Goal: Task Accomplishment & Management: Manage account settings

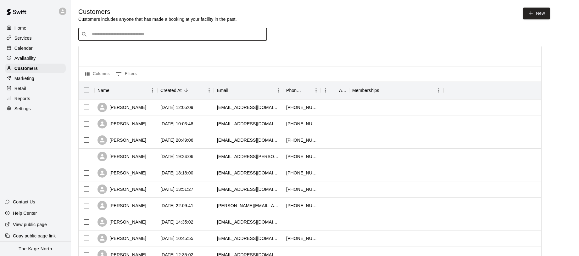
click at [38, 50] on div "Calendar" at bounding box center [35, 47] width 61 height 9
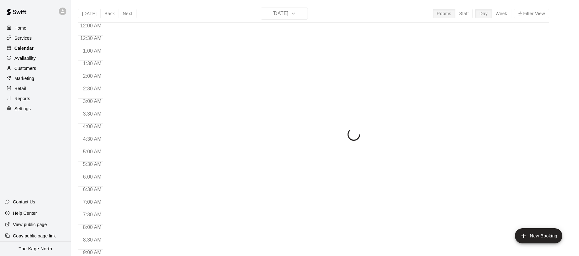
scroll to position [364, 0]
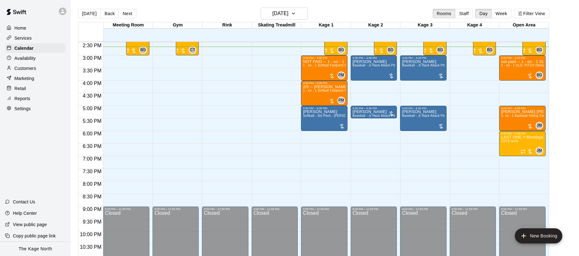
click at [64, 14] on icon at bounding box center [63, 11] width 6 height 6
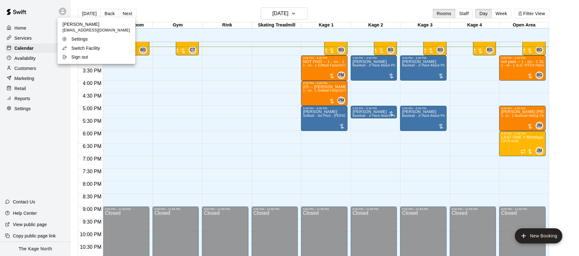
click at [103, 50] on div "Switch Facility" at bounding box center [82, 48] width 41 height 6
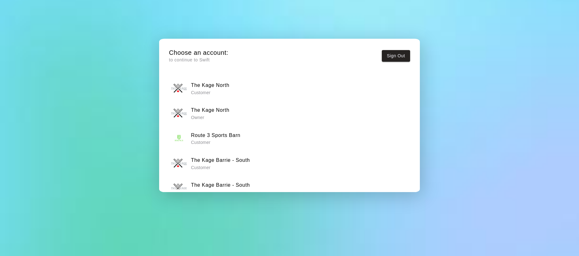
scroll to position [14, 0]
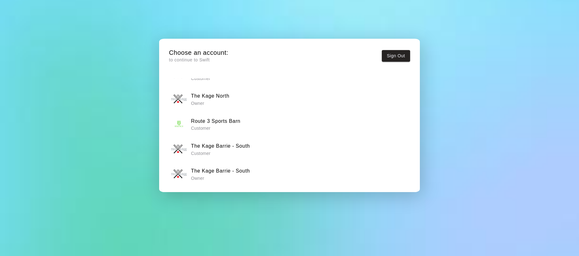
click at [240, 172] on h6 "The Kage Barrie - South" at bounding box center [220, 171] width 59 height 8
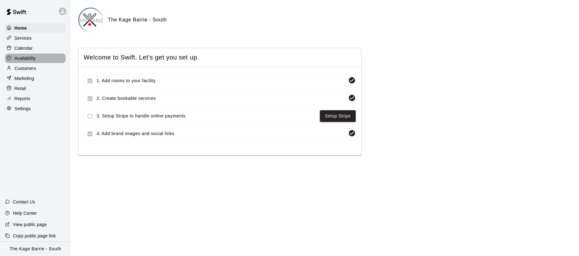
click at [48, 53] on div "Availability" at bounding box center [35, 57] width 61 height 9
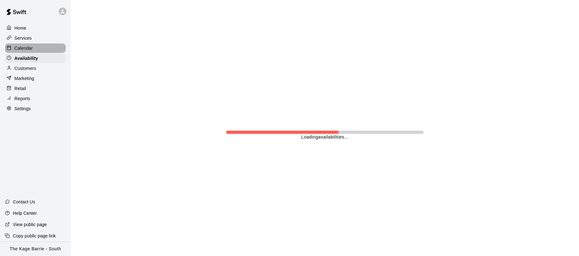
click at [41, 47] on div "Calendar" at bounding box center [35, 47] width 61 height 9
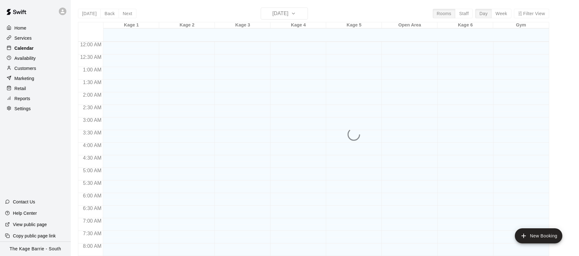
scroll to position [364, 0]
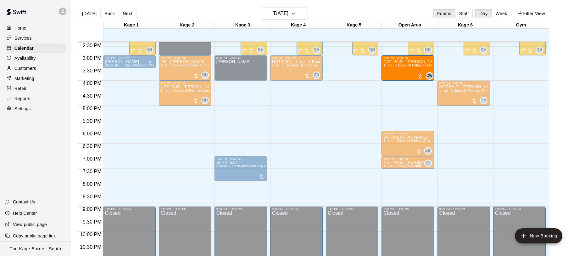
drag, startPoint x: 457, startPoint y: 69, endPoint x: 406, endPoint y: 74, distance: 51.1
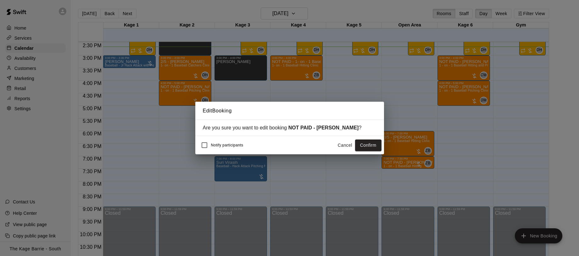
click at [365, 145] on button "Confirm" at bounding box center [368, 145] width 26 height 12
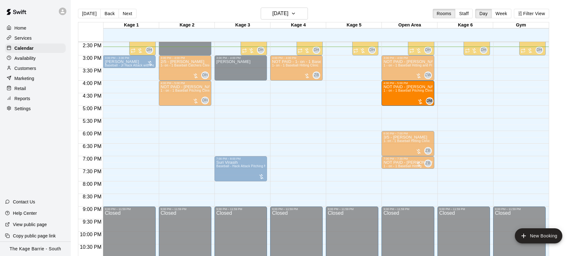
drag, startPoint x: 457, startPoint y: 94, endPoint x: 403, endPoint y: 97, distance: 53.9
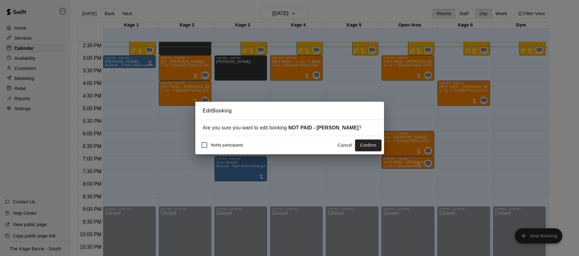
click at [373, 147] on button "Confirm" at bounding box center [368, 145] width 26 height 12
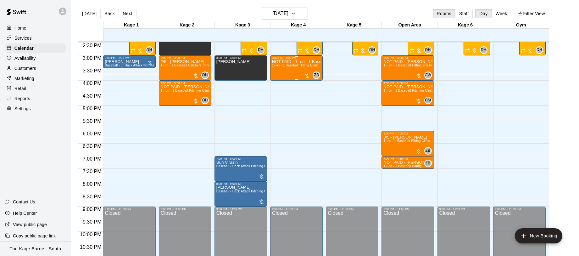
click at [282, 70] on div "NOT PAID - 1- on - 1 Baseball Hitting Clinic 1- on - 1 Baseball Hitting Clinic" at bounding box center [296, 187] width 49 height 256
click at [279, 83] on img "edit" at bounding box center [278, 80] width 7 height 7
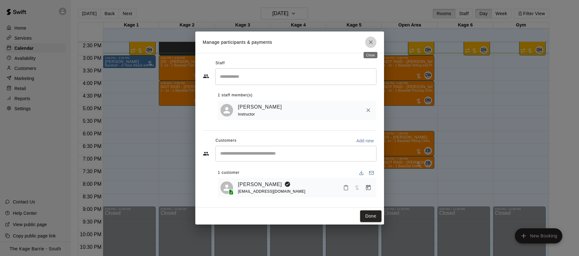
click at [371, 41] on icon "Close" at bounding box center [371, 42] width 6 height 6
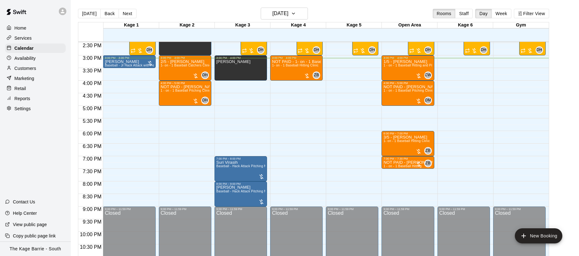
click at [64, 12] on icon at bounding box center [63, 11] width 4 height 4
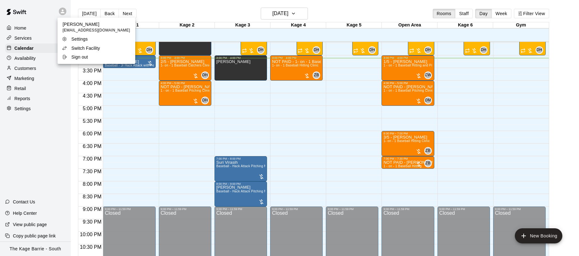
click at [64, 12] on div at bounding box center [289, 128] width 579 height 256
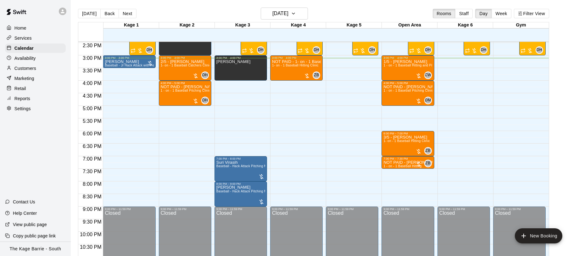
click at [64, 14] on icon at bounding box center [63, 11] width 6 height 6
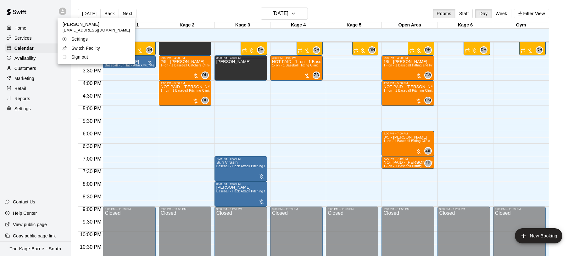
click at [100, 47] on div "Switch Facility" at bounding box center [82, 48] width 41 height 6
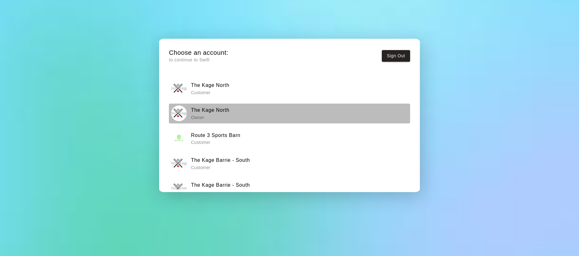
click at [240, 111] on div "The Kage North Owner" at bounding box center [289, 113] width 237 height 16
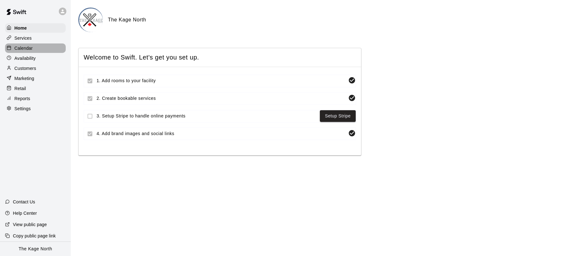
click at [50, 50] on div "Calendar" at bounding box center [35, 47] width 61 height 9
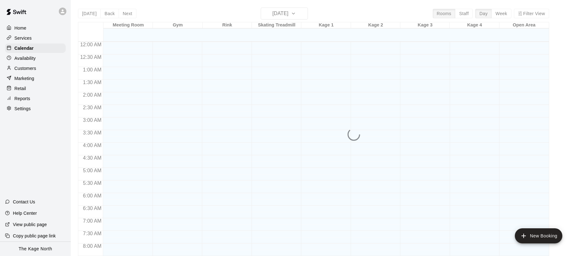
scroll to position [364, 0]
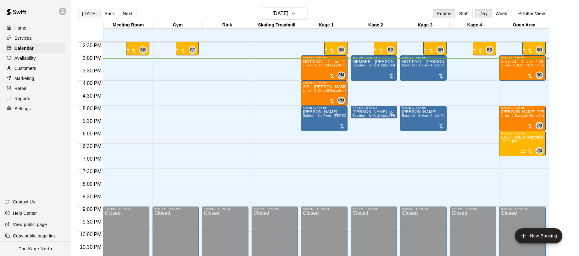
click at [91, 14] on button "Today" at bounding box center [89, 13] width 23 height 9
click at [63, 13] on icon at bounding box center [63, 11] width 4 height 4
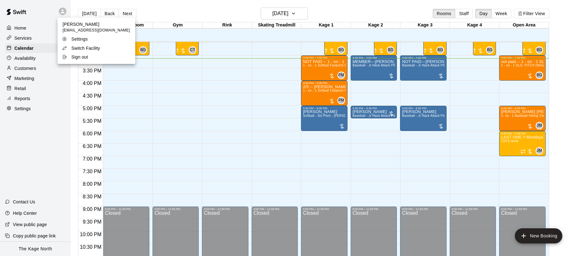
click at [93, 47] on p "Switch Facility" at bounding box center [85, 48] width 29 height 6
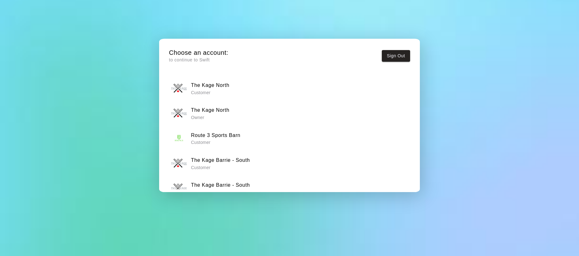
click at [218, 185] on h6 "The Kage Barrie - South" at bounding box center [220, 185] width 59 height 8
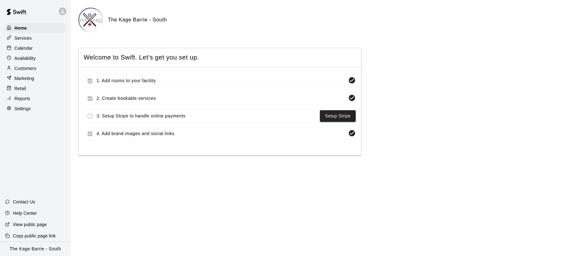
click at [27, 49] on p "Calendar" at bounding box center [23, 48] width 18 height 6
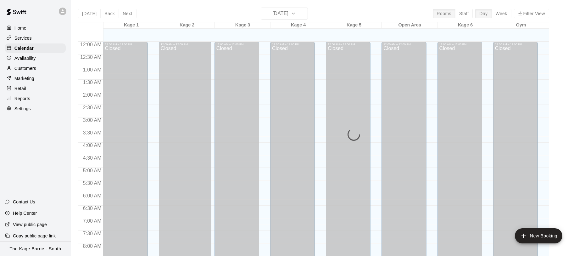
scroll to position [364, 0]
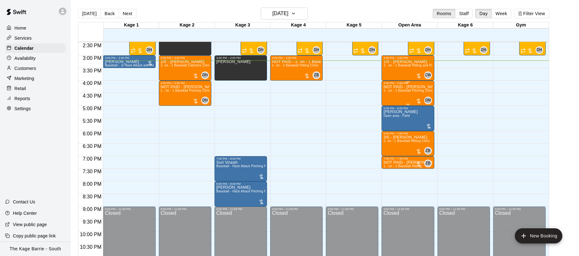
click at [393, 90] on span "1 - on - 1 Baseball Pitching Clinic" at bounding box center [408, 90] width 50 height 3
click at [390, 90] on button "edit" at bounding box center [390, 95] width 13 height 13
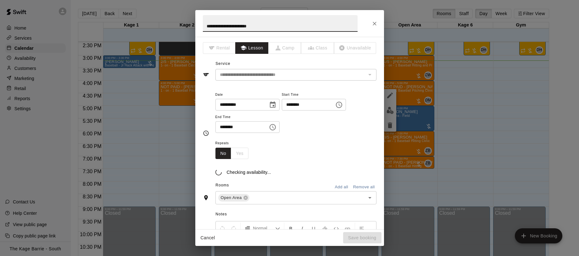
click at [206, 24] on input "**********" at bounding box center [280, 23] width 155 height 17
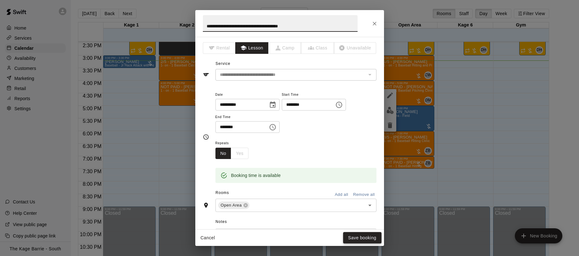
type input "**********"
click at [365, 239] on button "Save booking" at bounding box center [362, 238] width 38 height 12
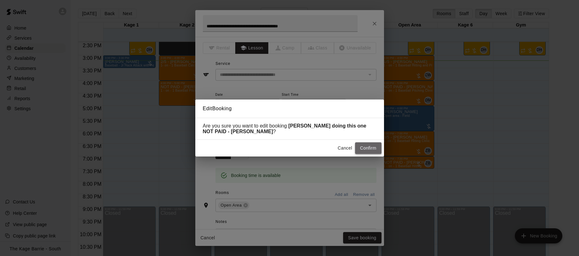
click at [368, 148] on button "Confirm" at bounding box center [368, 148] width 26 height 12
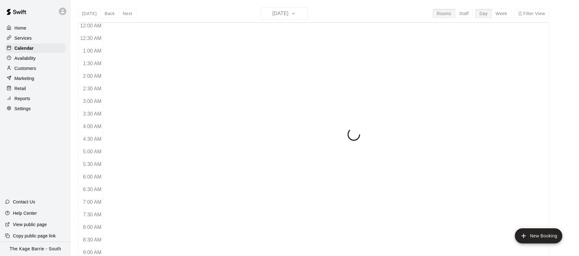
scroll to position [364, 0]
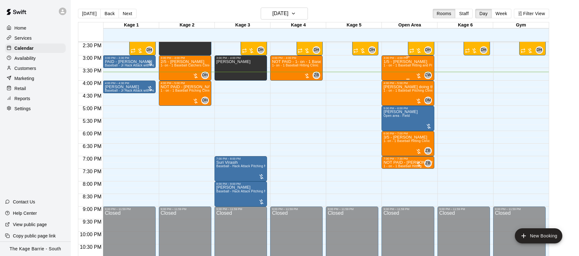
click at [398, 66] on span "1 - on - 1 Baseball Hitting and Pitching Clinic" at bounding box center [416, 65] width 67 height 3
click at [393, 85] on img "edit" at bounding box center [389, 84] width 7 height 7
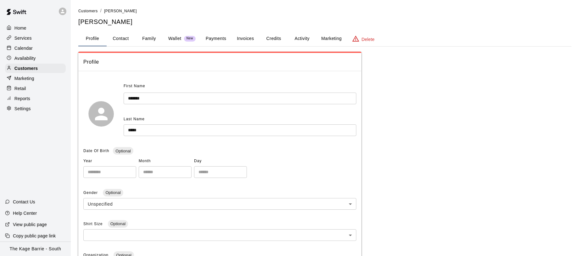
click at [151, 36] on button "Family" at bounding box center [149, 38] width 28 height 15
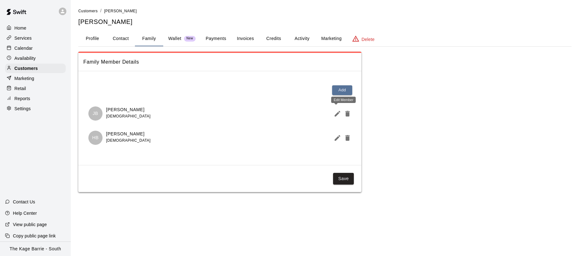
click at [336, 115] on icon "Edit Member" at bounding box center [338, 114] width 6 height 6
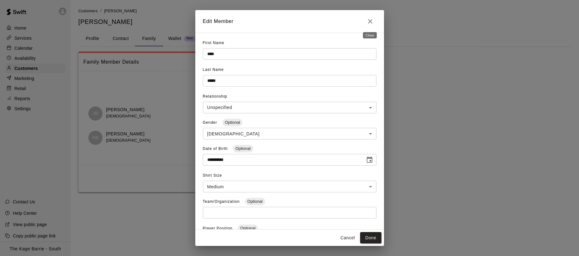
click at [371, 22] on icon "Close" at bounding box center [370, 21] width 4 height 4
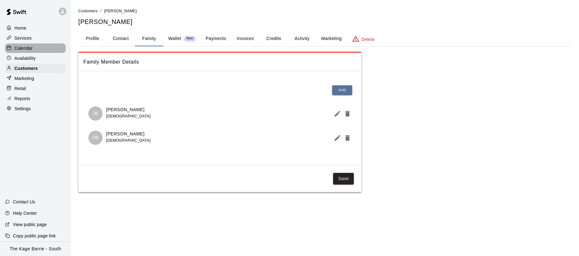
click at [38, 48] on div "Calendar" at bounding box center [35, 47] width 61 height 9
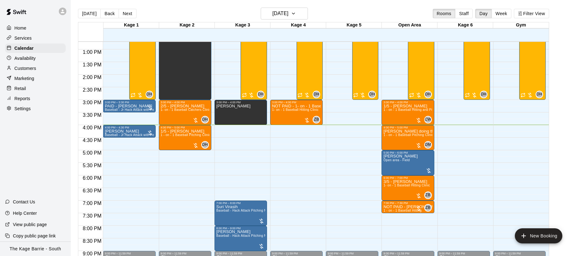
scroll to position [323, 0]
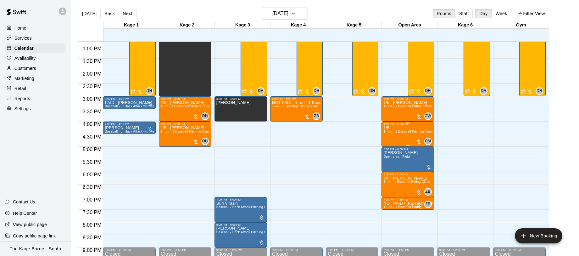
click at [398, 136] on div "1/5 1 - on - 1 Baseball Pitching Clinic" at bounding box center [407, 253] width 49 height 256
click at [390, 144] on img "edit" at bounding box center [389, 146] width 7 height 7
